Goal: Transaction & Acquisition: Book appointment/travel/reservation

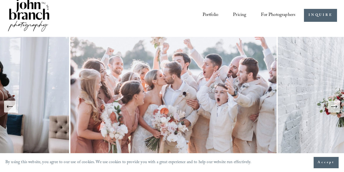
scroll to position [12, 0]
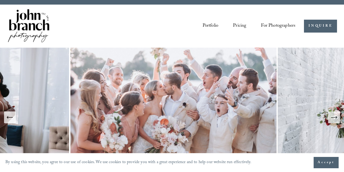
click at [243, 26] on link "Pricing" at bounding box center [239, 26] width 13 height 10
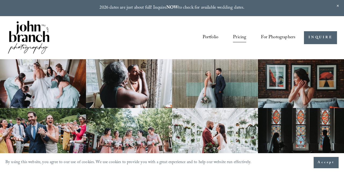
click at [40, 31] on img at bounding box center [29, 38] width 44 height 36
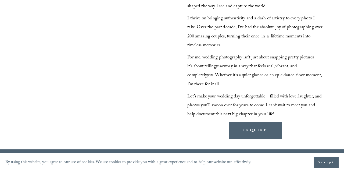
scroll to position [492, 0]
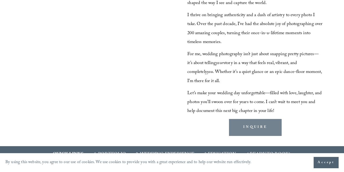
click at [240, 126] on link "INQUIRE" at bounding box center [255, 127] width 53 height 17
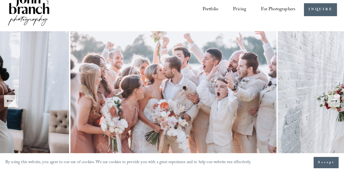
scroll to position [0, 0]
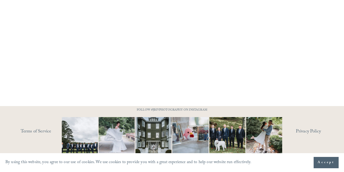
scroll to position [569, 0]
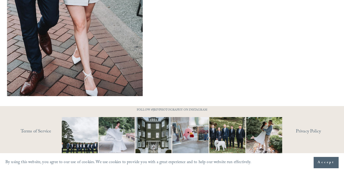
click at [330, 162] on span "Accept" at bounding box center [326, 162] width 17 height 5
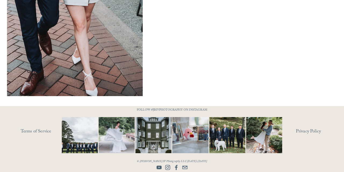
click at [166, 168] on use "Instagram" at bounding box center [167, 167] width 11 height 11
